Goal: Information Seeking & Learning: Find contact information

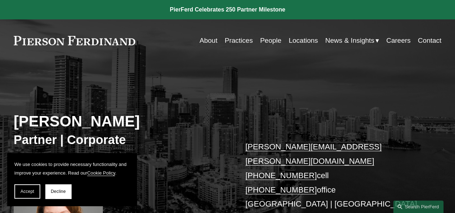
click at [240, 40] on link "Practices" at bounding box center [239, 41] width 28 height 14
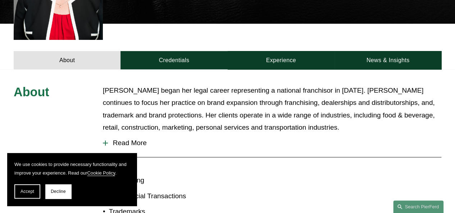
scroll to position [250, 0]
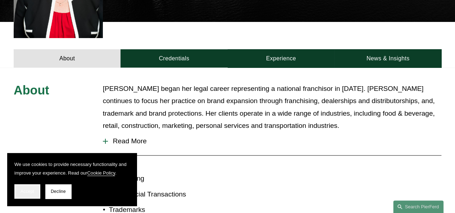
click at [31, 192] on span "Accept" at bounding box center [28, 191] width 14 height 5
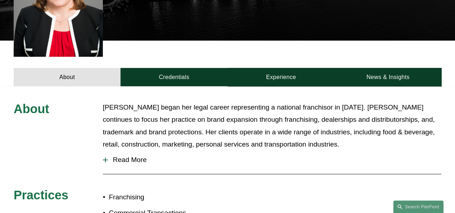
scroll to position [0, 0]
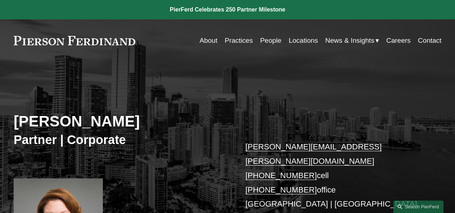
click at [260, 41] on link "People" at bounding box center [270, 41] width 21 height 14
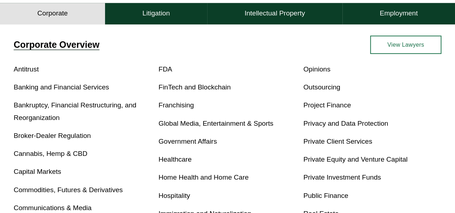
scroll to position [149, 0]
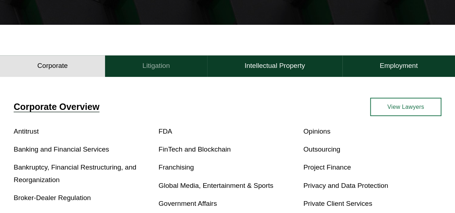
click at [162, 70] on h4 "Litigation" at bounding box center [155, 66] width 27 height 9
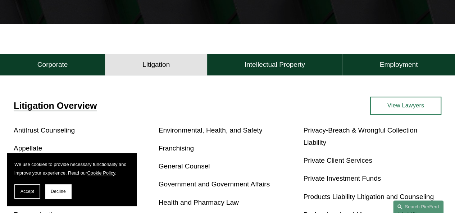
scroll to position [160, 0]
click at [72, 64] on button "Corporate" at bounding box center [52, 65] width 105 height 22
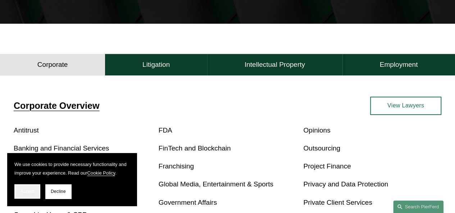
click at [32, 185] on button "Accept" at bounding box center [27, 192] width 26 height 14
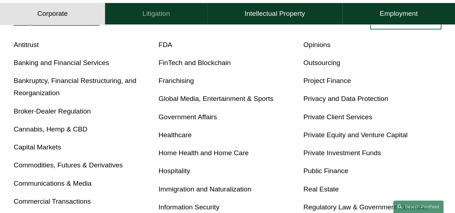
scroll to position [240, 0]
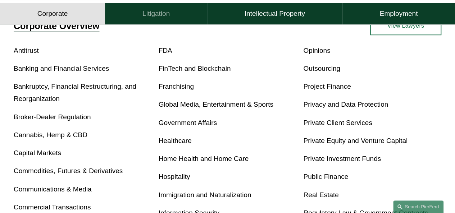
click at [131, 20] on button "Litigation" at bounding box center [156, 14] width 102 height 22
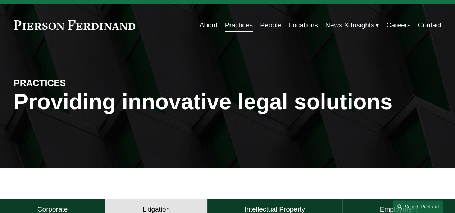
scroll to position [0, 0]
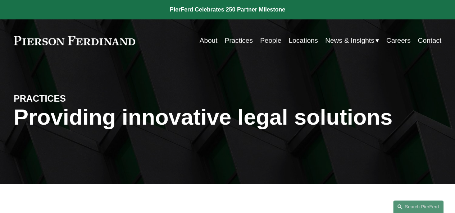
click at [267, 41] on link "People" at bounding box center [270, 41] width 21 height 14
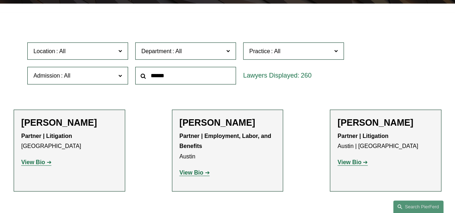
scroll to position [181, 0]
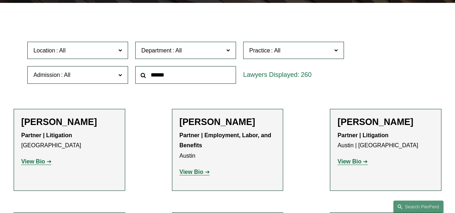
click at [115, 54] on span "Location" at bounding box center [74, 51] width 82 height 10
click at [0, 0] on link "[GEOGRAPHIC_DATA]" at bounding box center [0, 0] width 0 height 0
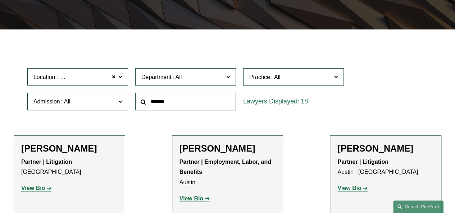
scroll to position [109, 0]
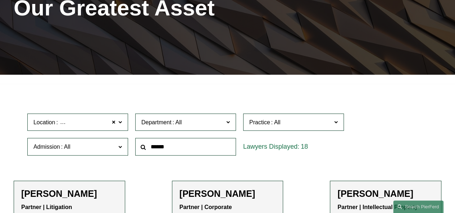
click at [223, 127] on span "Department" at bounding box center [182, 123] width 82 height 10
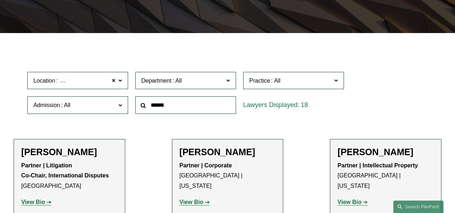
scroll to position [151, 0]
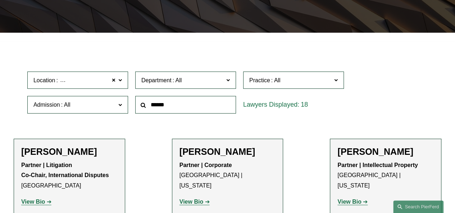
click at [0, 0] on link "Litigation" at bounding box center [0, 0] width 0 height 0
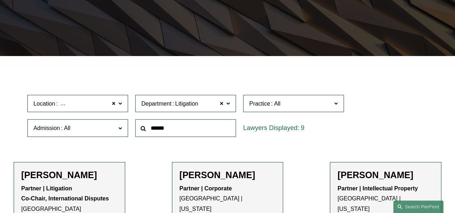
scroll to position [109, 0]
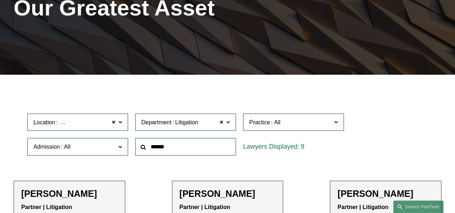
click at [286, 118] on label "Practice" at bounding box center [293, 123] width 101 height 18
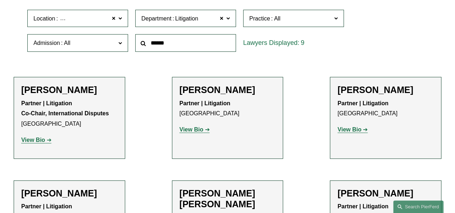
scroll to position [147, 0]
click at [0, 0] on link "Commercial Litigation" at bounding box center [0, 0] width 0 height 0
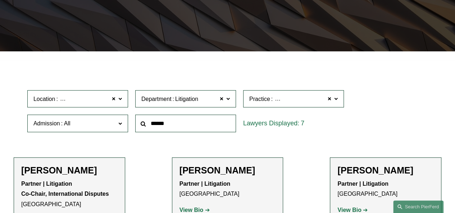
scroll to position [109, 0]
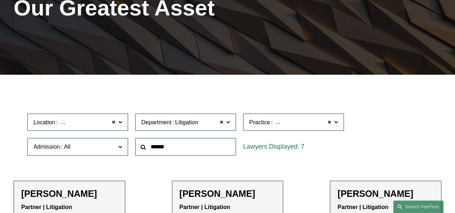
click at [114, 149] on span "Admission" at bounding box center [74, 147] width 82 height 10
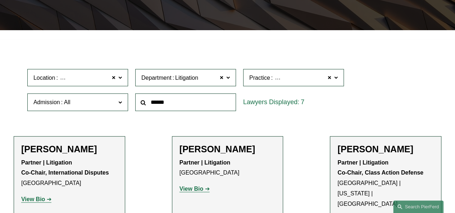
scroll to position [174, 0]
click at [0, 0] on link "[US_STATE]" at bounding box center [0, 0] width 0 height 0
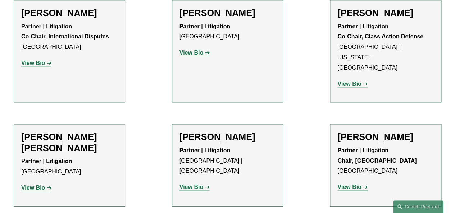
scroll to position [287, 0]
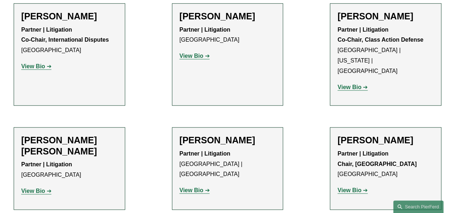
click at [200, 62] on p "View Bio" at bounding box center [228, 56] width 96 height 10
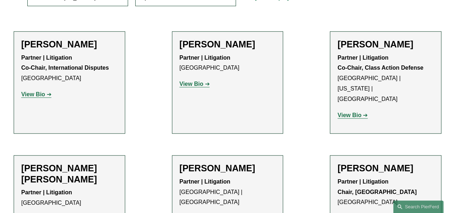
scroll to position [236, 0]
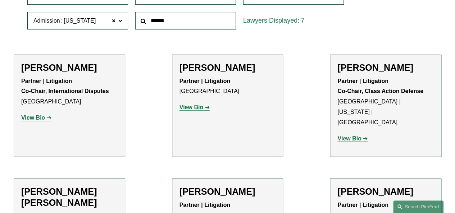
click at [190, 110] on strong "View Bio" at bounding box center [192, 107] width 24 height 6
